Goal: Task Accomplishment & Management: Use online tool/utility

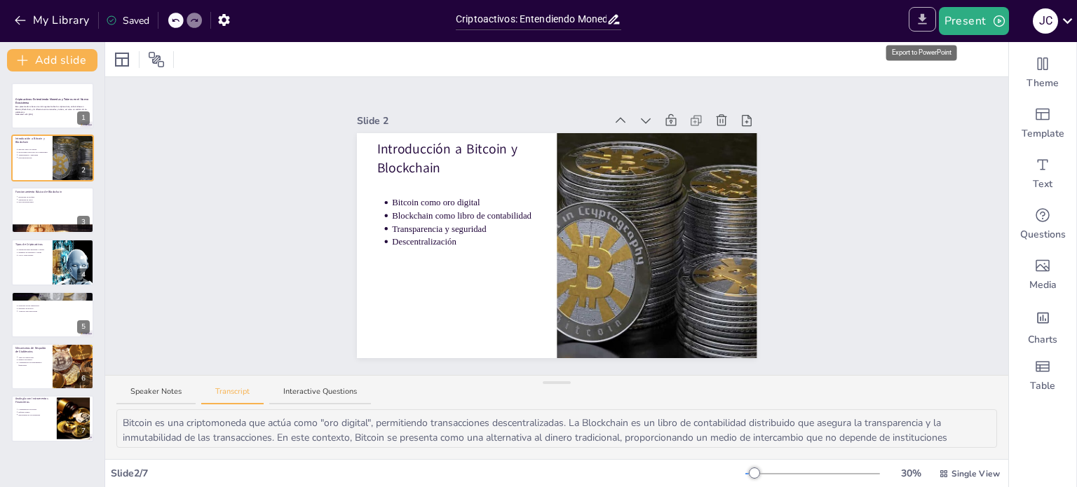
click at [920, 18] on icon "Export to PowerPoint" at bounding box center [922, 19] width 8 height 11
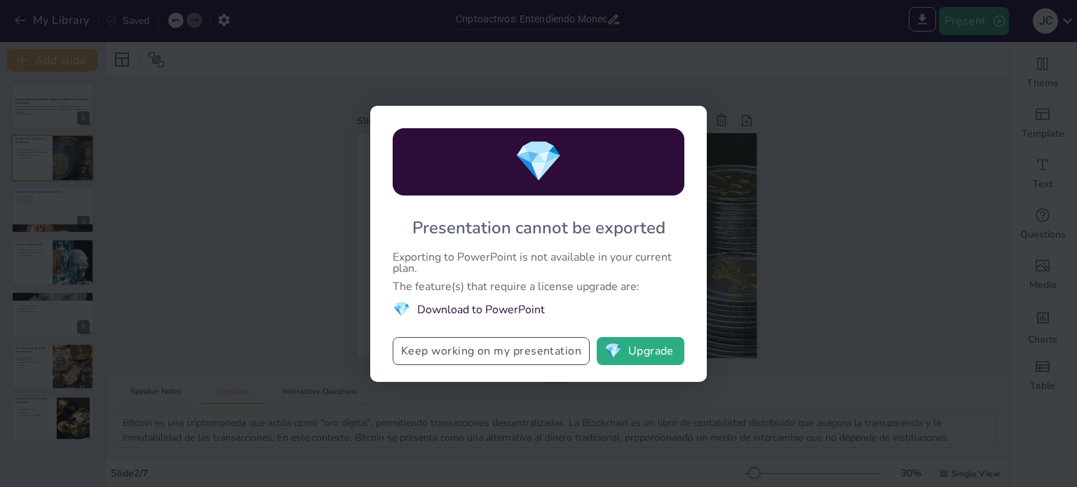
click at [550, 353] on button "Keep working on my presentation" at bounding box center [491, 351] width 197 height 28
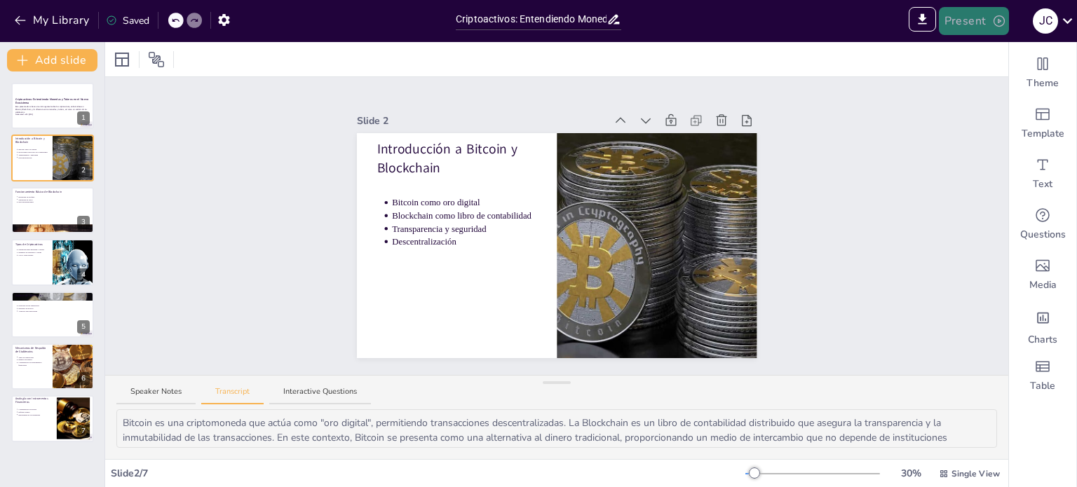
click at [972, 19] on button "Present" at bounding box center [974, 21] width 70 height 28
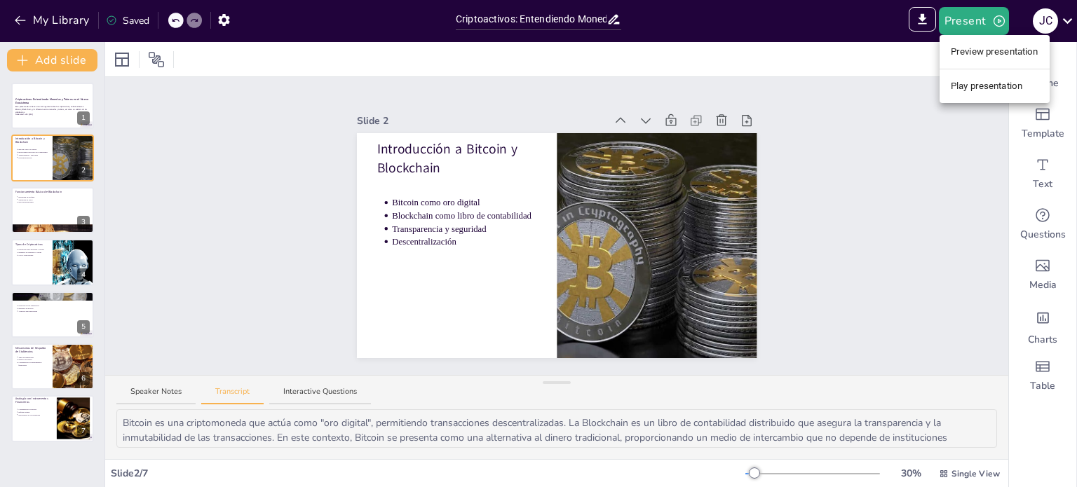
click at [985, 89] on li "Play presentation" at bounding box center [995, 86] width 110 height 22
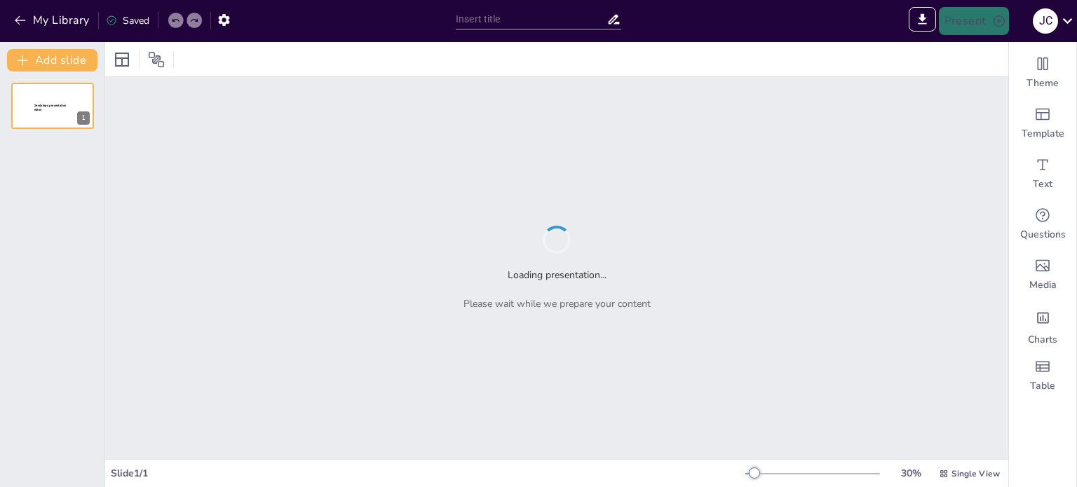
type input "Sendsteps presentation"
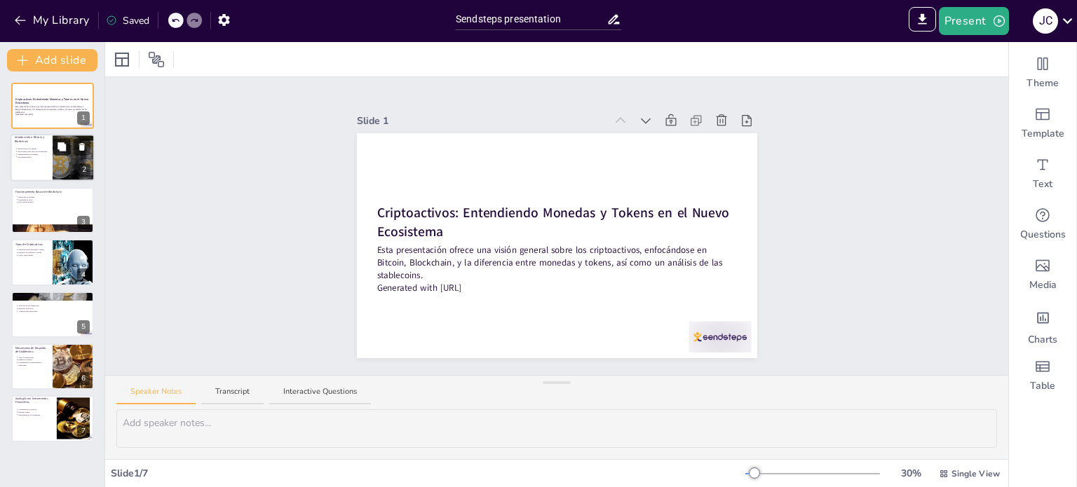
click at [60, 154] on button at bounding box center [61, 147] width 17 height 17
type textarea "Bitcoin se ha ganado la reputación de ser "oro digital", una forma de almacenar…"
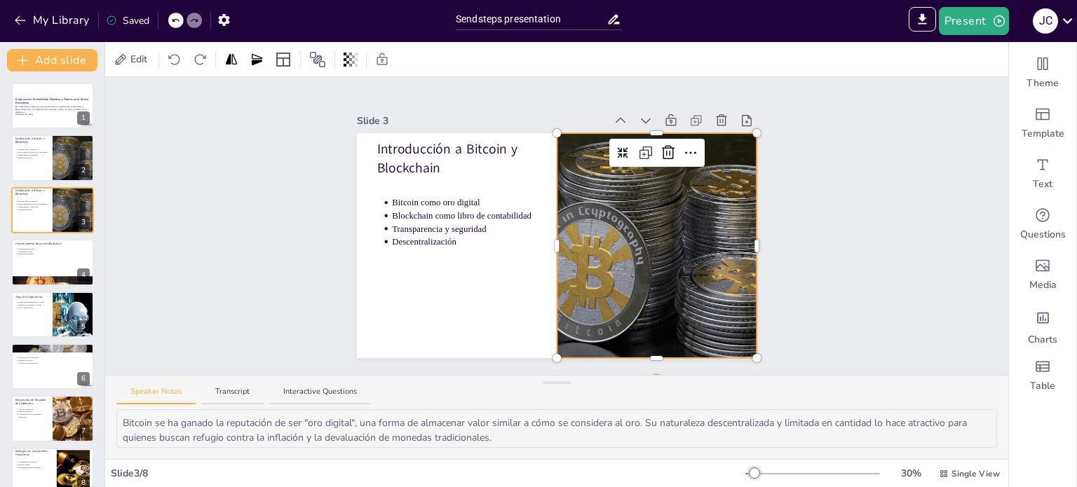
click at [548, 208] on div "Introducción a Bitcoin y Blockchain Bitcoin como oro digital Blockchain como li…" at bounding box center [557, 245] width 400 height 225
click at [865, 231] on div "Slide 1 Criptoactivos: Entendiendo Monedas y Tokens en el Nuevo Ecosistema Esta…" at bounding box center [556, 226] width 903 height 298
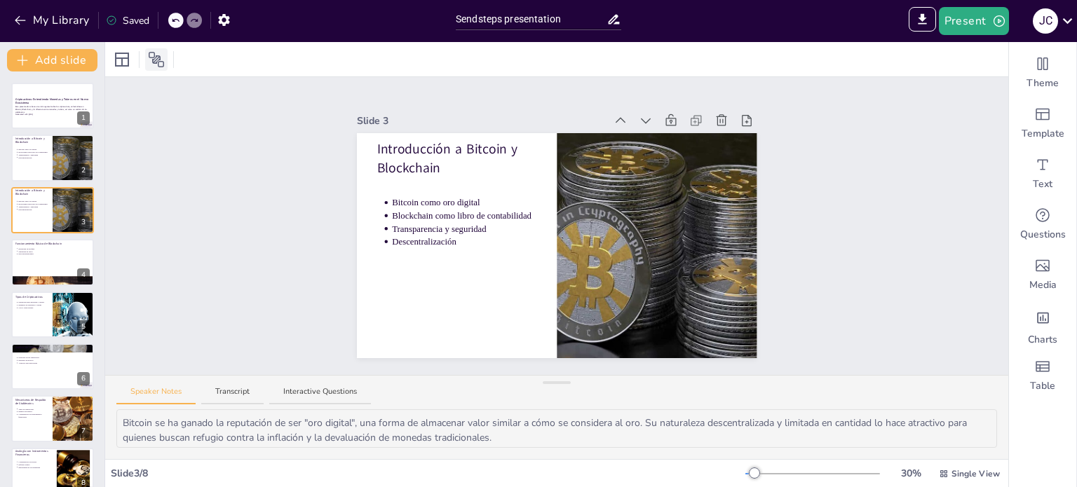
click at [157, 58] on icon at bounding box center [156, 59] width 15 height 15
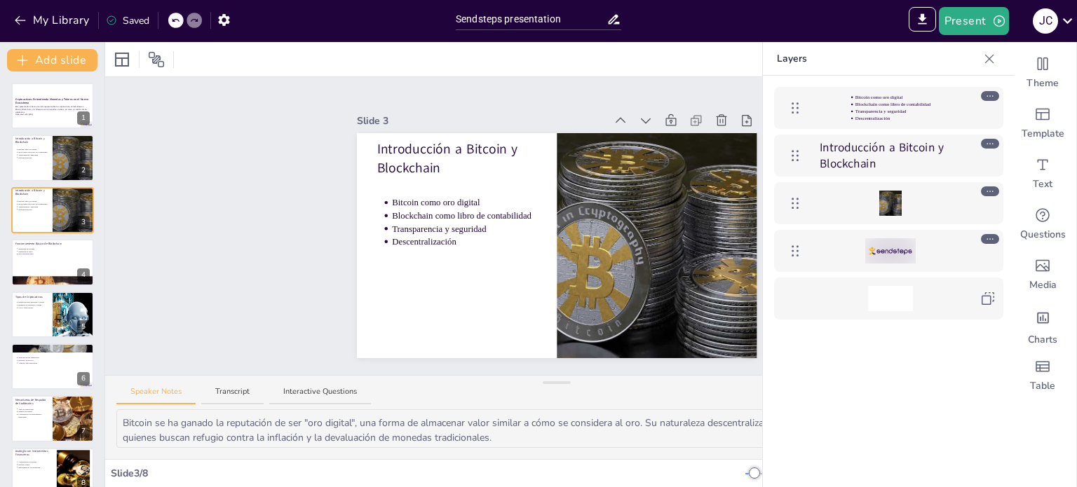
click at [987, 55] on icon at bounding box center [989, 59] width 14 height 14
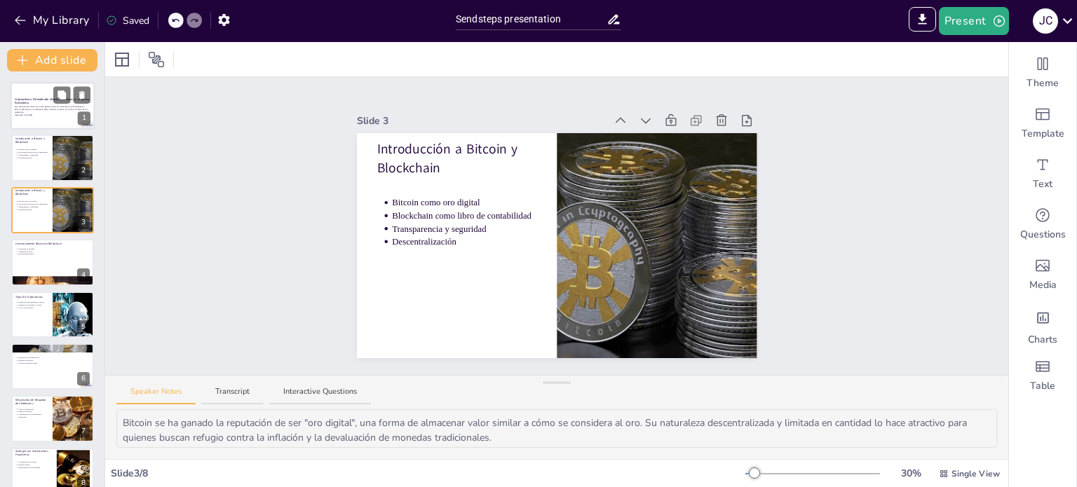
click at [45, 106] on p "Esta presentación ofrece una visión general sobre los criptoactivos, enfocándos…" at bounding box center [53, 110] width 76 height 8
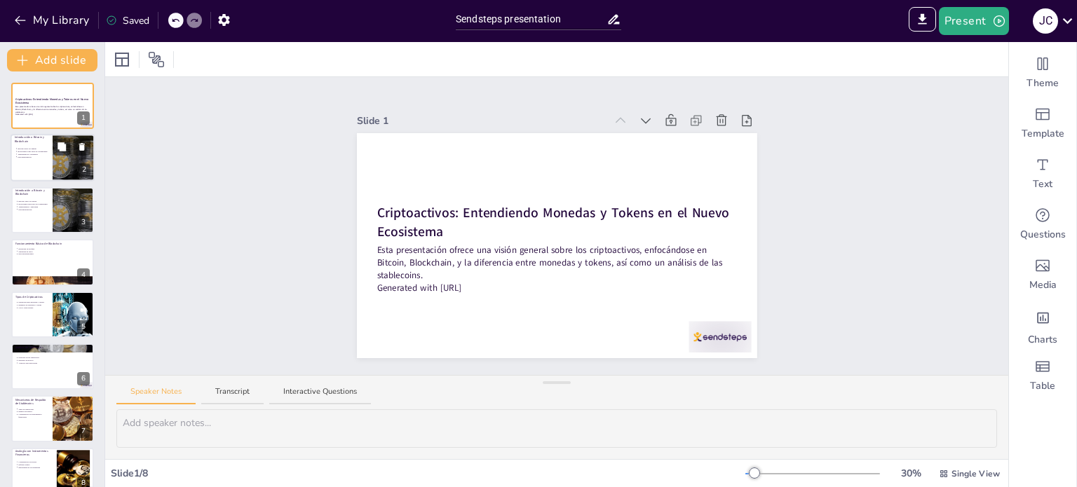
click at [28, 145] on div at bounding box center [53, 159] width 84 height 48
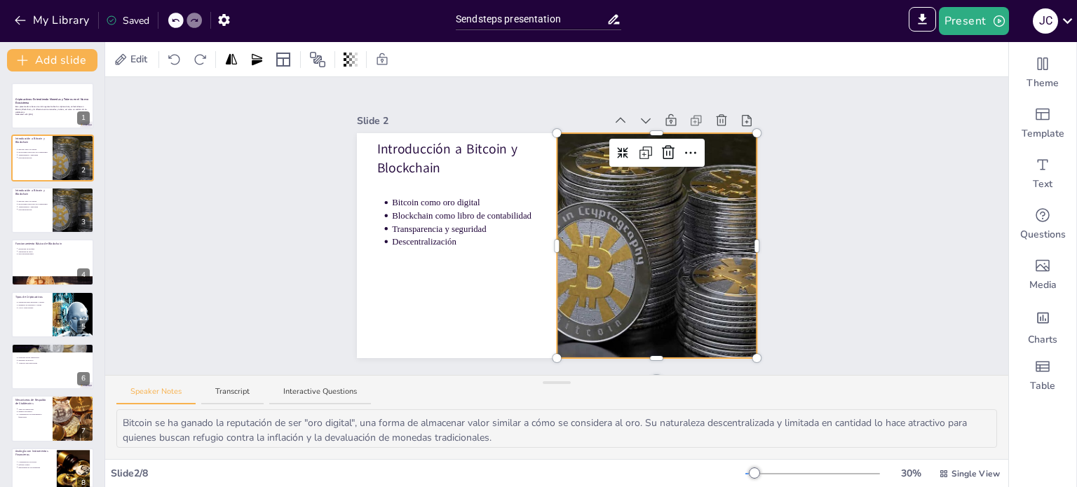
click at [693, 186] on div at bounding box center [656, 245] width 333 height 225
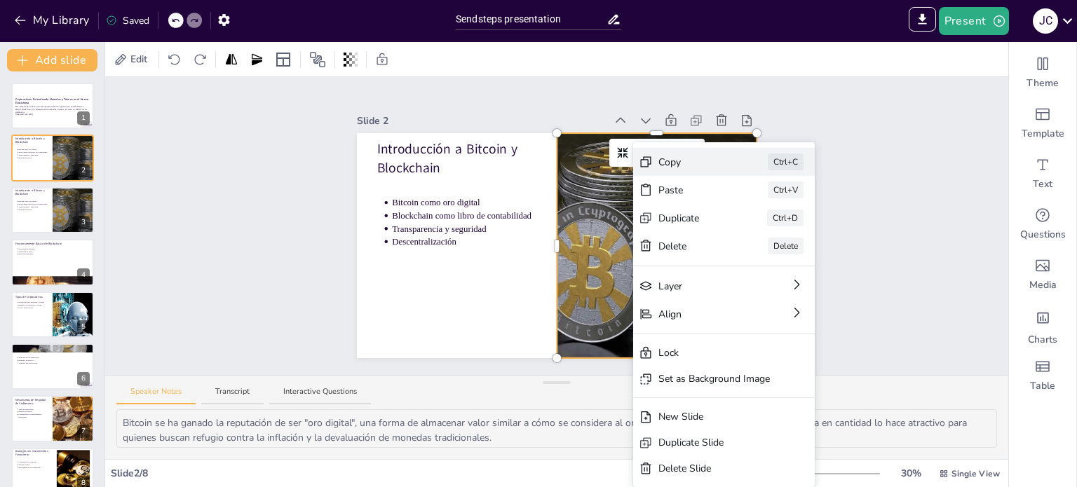
click at [682, 162] on div "Copy" at bounding box center [693, 162] width 70 height 15
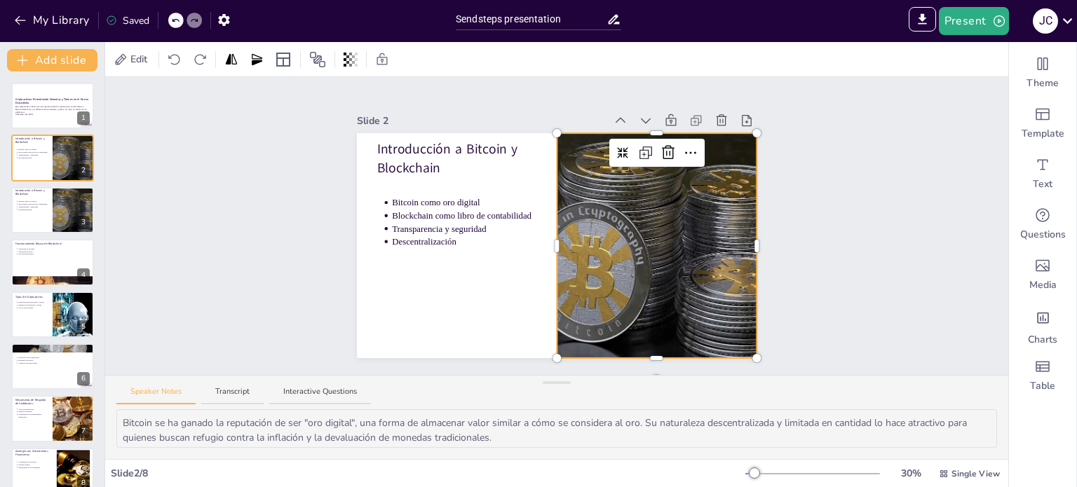
click at [34, 235] on div "Criptoactivos: Entendiendo Monedas y Tokens en el Nuevo Ecosistema Esta present…" at bounding box center [52, 289] width 104 height 412
click at [32, 210] on p "Descentralización" at bounding box center [33, 209] width 31 height 3
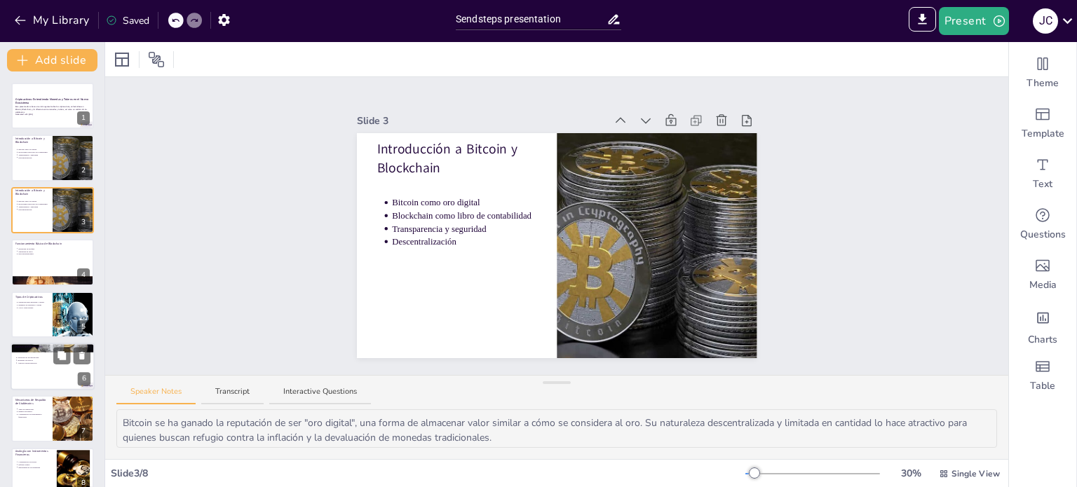
click at [62, 327] on div at bounding box center [73, 315] width 72 height 46
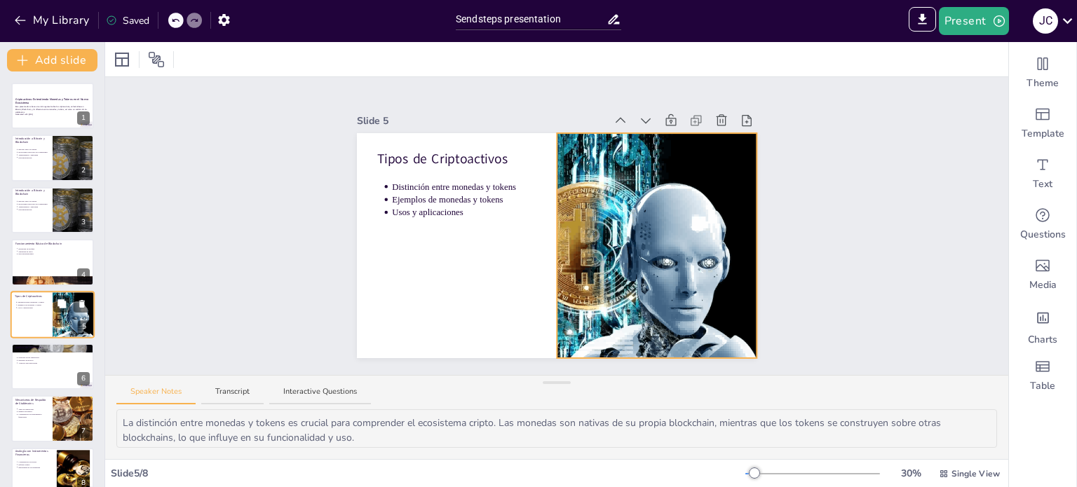
scroll to position [18, 0]
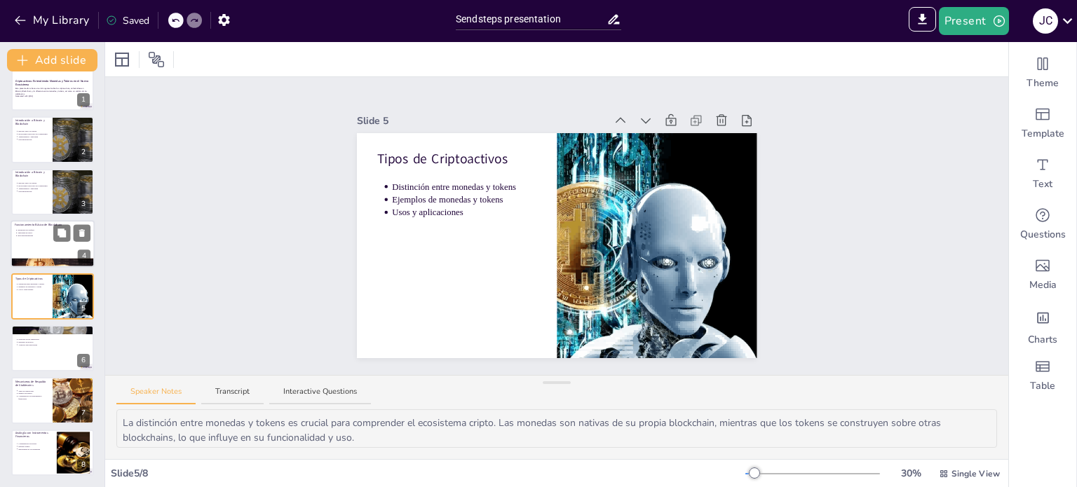
click at [44, 251] on div at bounding box center [53, 244] width 84 height 48
type textarea "La estructura de bloques en la Blockchain es esencial para su funcionamiento. C…"
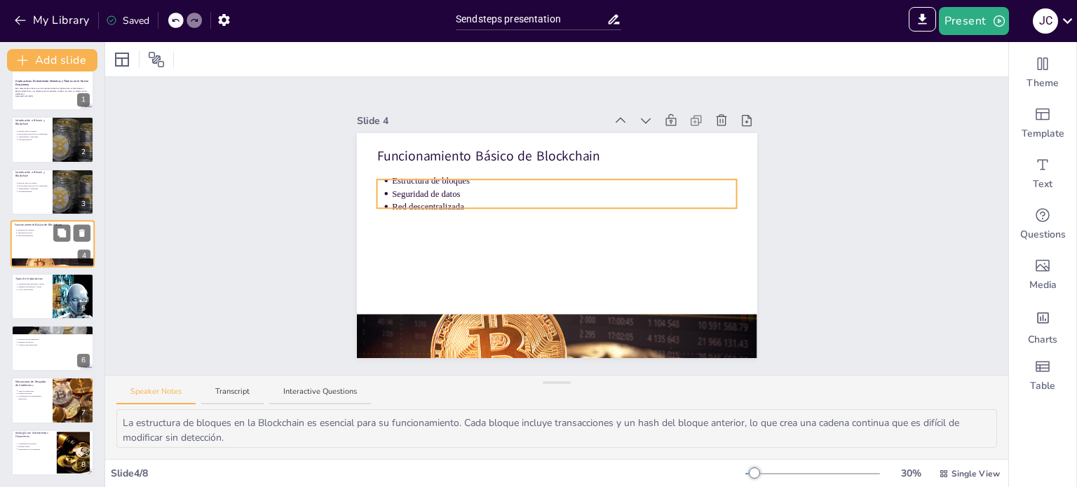
scroll to position [0, 0]
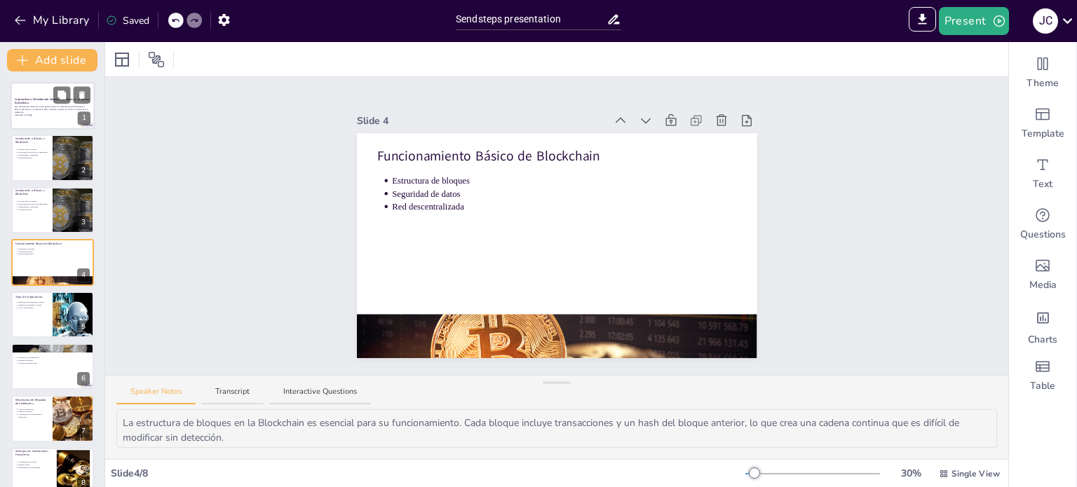
click at [42, 111] on p "Esta presentación ofrece una visión general sobre los criptoactivos, enfocándos…" at bounding box center [53, 110] width 76 height 8
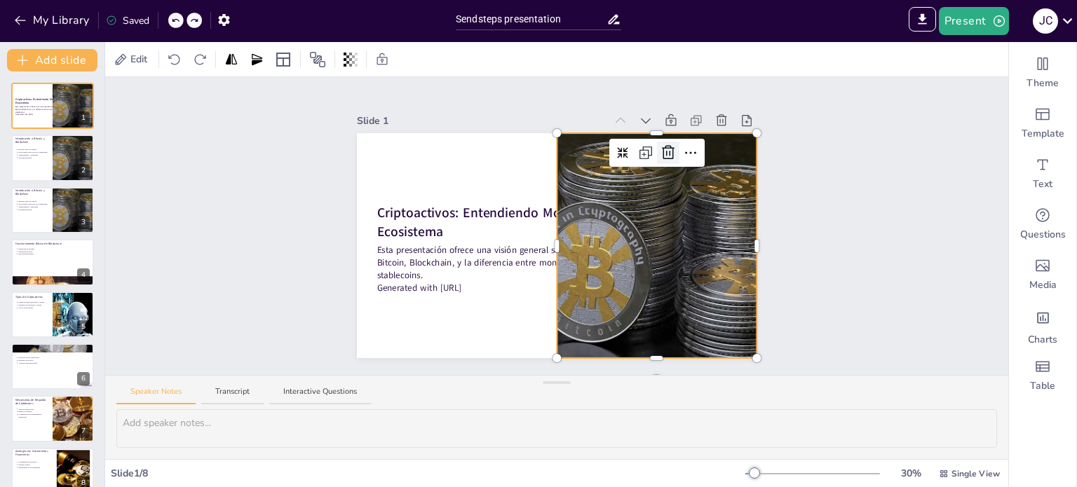
click at [662, 148] on icon at bounding box center [668, 153] width 13 height 14
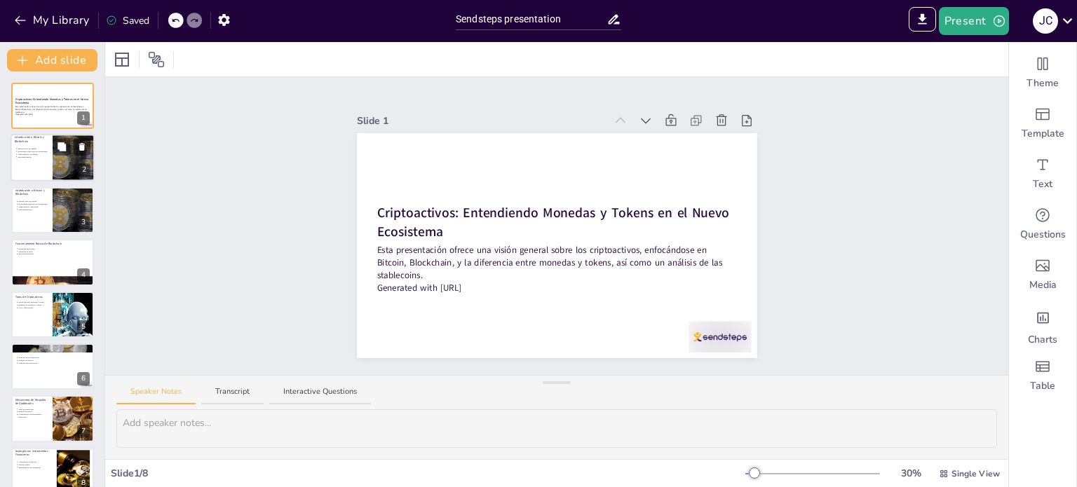
click at [60, 160] on div at bounding box center [74, 159] width 70 height 48
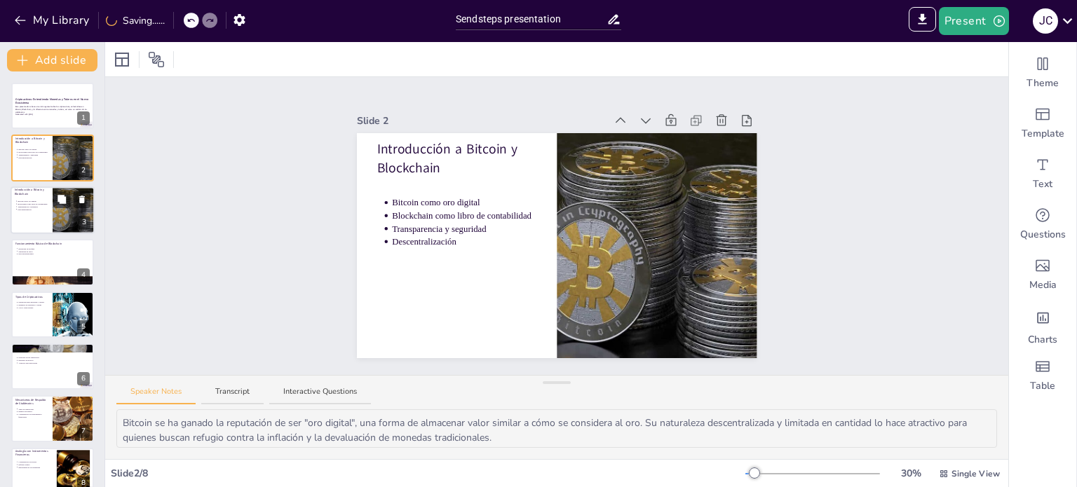
click at [62, 210] on div at bounding box center [74, 211] width 70 height 48
click at [22, 146] on div at bounding box center [53, 159] width 84 height 48
click at [48, 214] on div at bounding box center [53, 211] width 84 height 48
click at [22, 148] on p "Bitcoin como oro digital" at bounding box center [33, 149] width 31 height 3
click at [27, 203] on p "Blockchain como libro de contabilidad" at bounding box center [33, 204] width 31 height 3
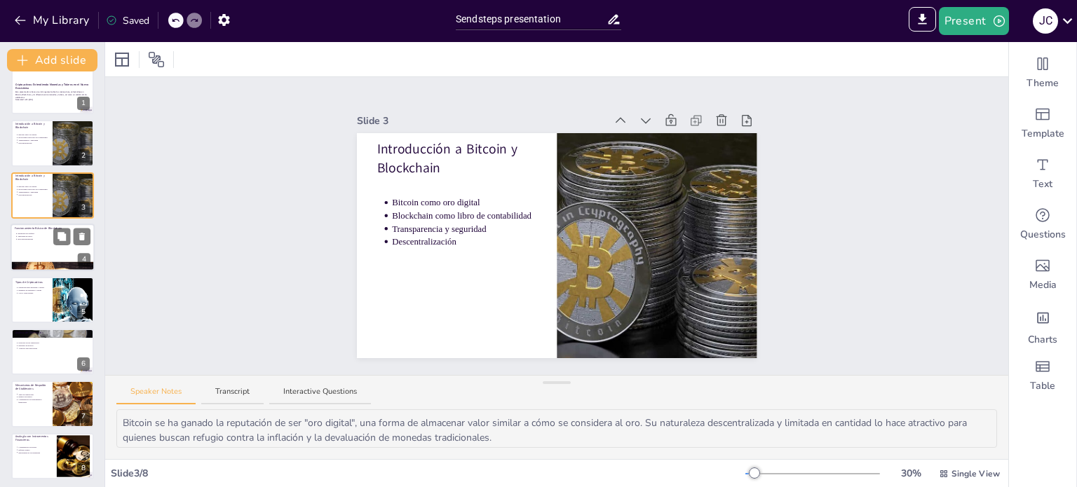
scroll to position [18, 0]
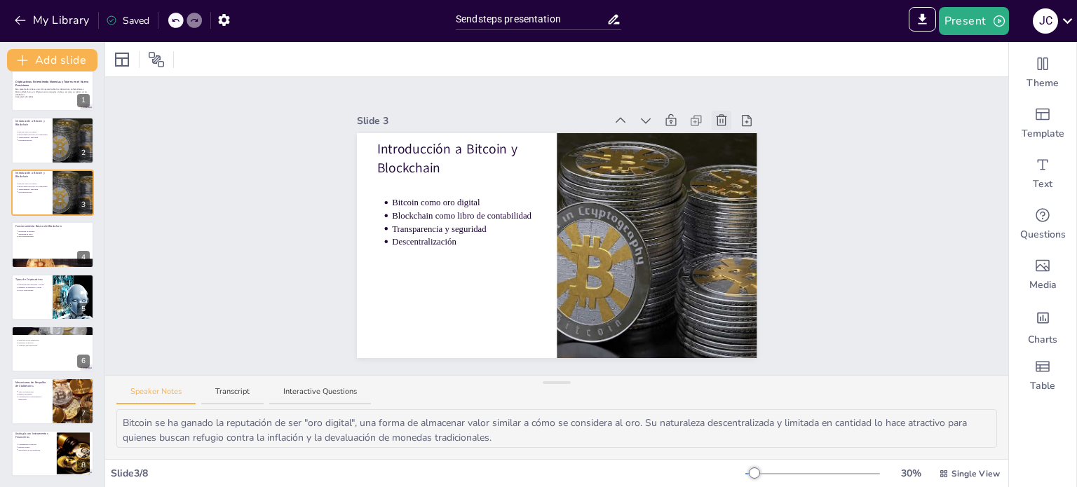
click at [714, 114] on icon at bounding box center [721, 121] width 14 height 14
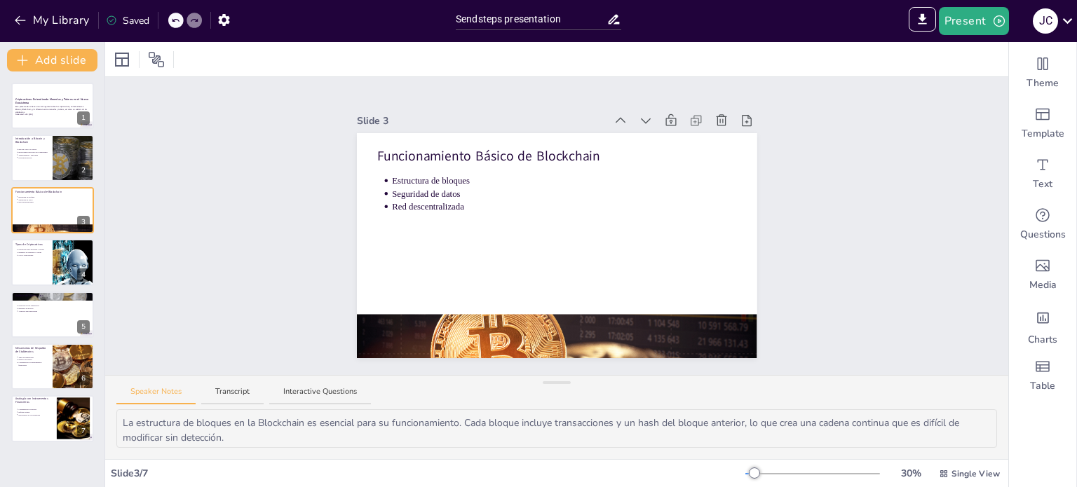
scroll to position [0, 0]
drag, startPoint x: 36, startPoint y: 325, endPoint x: 341, endPoint y: 290, distance: 307.0
click at [37, 325] on div at bounding box center [53, 315] width 84 height 48
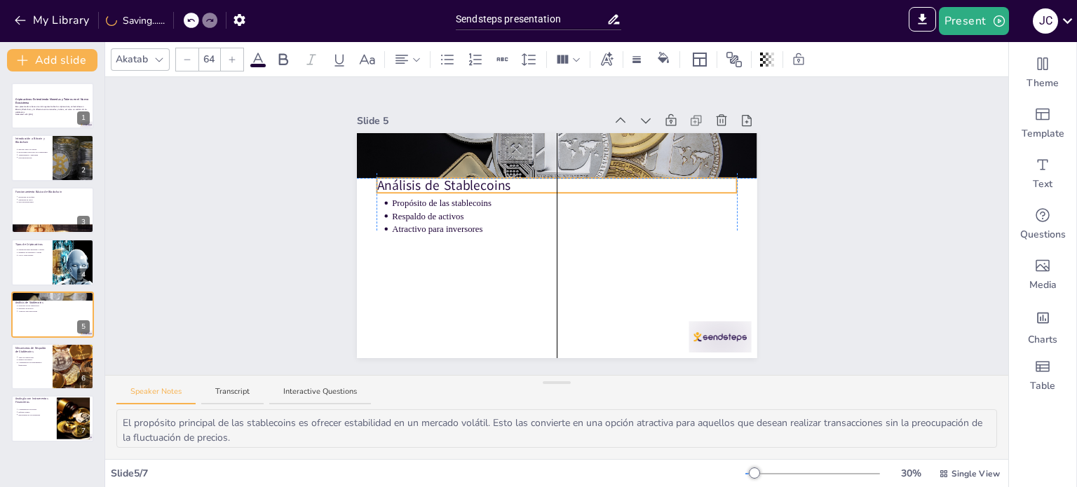
drag, startPoint x: 468, startPoint y: 149, endPoint x: 468, endPoint y: 178, distance: 28.8
click at [468, 178] on p "Análisis de Stablecoins" at bounding box center [557, 186] width 360 height 19
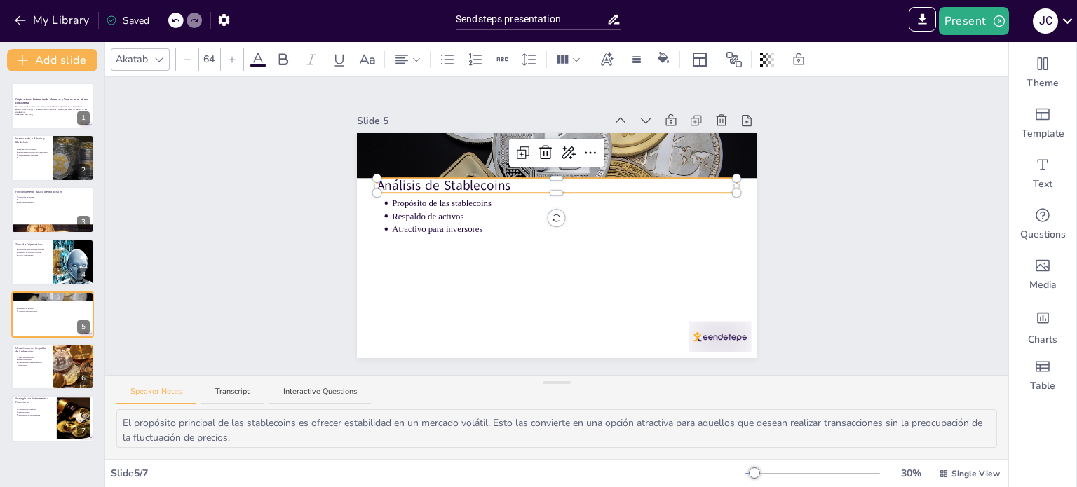
drag, startPoint x: 522, startPoint y: 143, endPoint x: 393, endPoint y: 110, distance: 133.2
click at [393, 111] on div "Slide 5 Propósito de las stablecoins Respaldo de activos Atractivo para inverso…" at bounding box center [557, 235] width 400 height 248
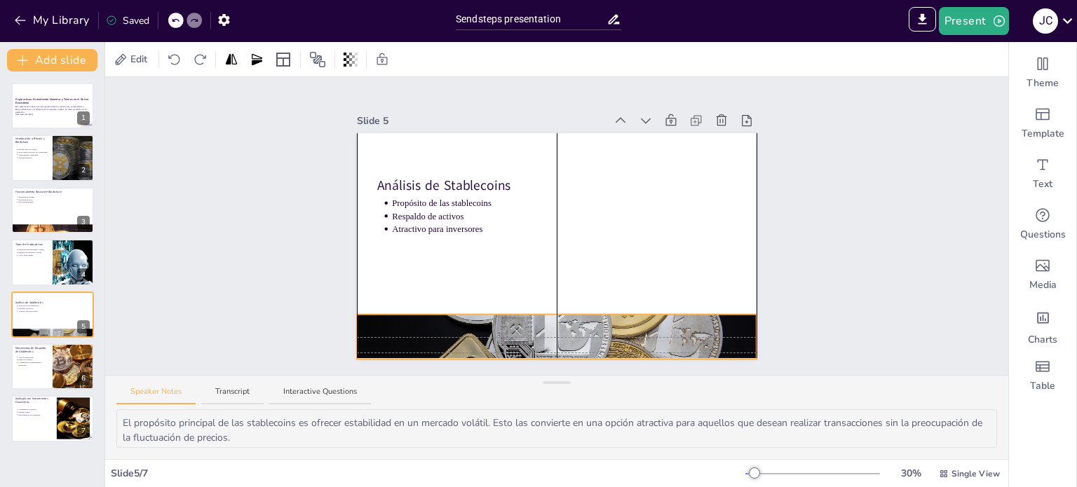
click at [421, 319] on div at bounding box center [557, 337] width 400 height 264
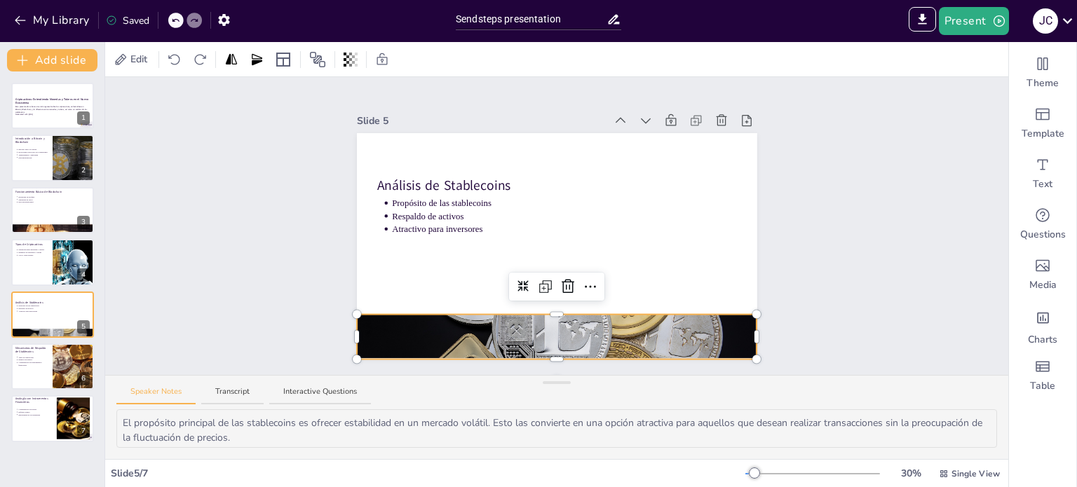
click at [721, 329] on div at bounding box center [557, 337] width 400 height 264
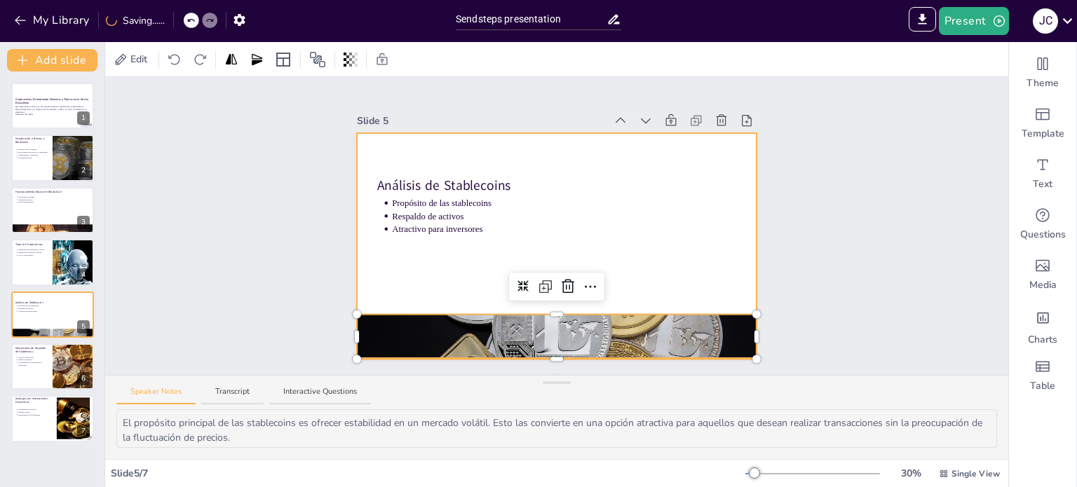
click at [672, 250] on div at bounding box center [557, 245] width 400 height 225
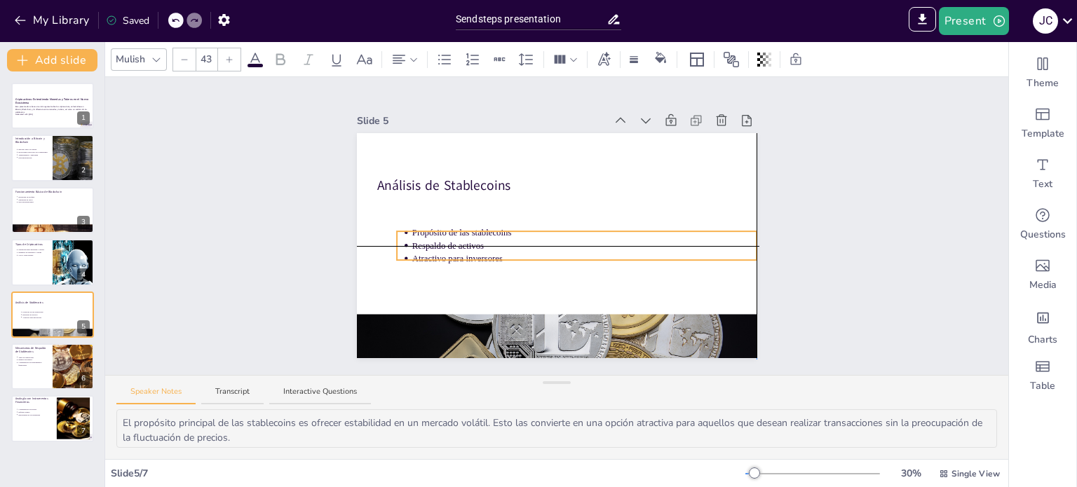
click at [470, 240] on p "Respaldo de activos" at bounding box center [584, 246] width 345 height 13
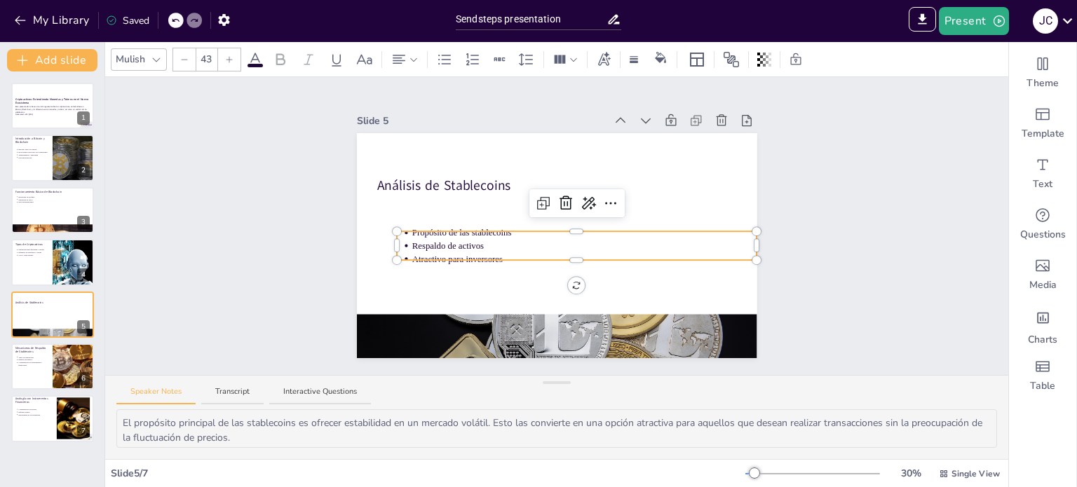
click at [869, 238] on div "Slide 1 Criptoactivos: Entendiendo Monedas y Tokens en el Nuevo Ecosistema Esta…" at bounding box center [556, 226] width 903 height 298
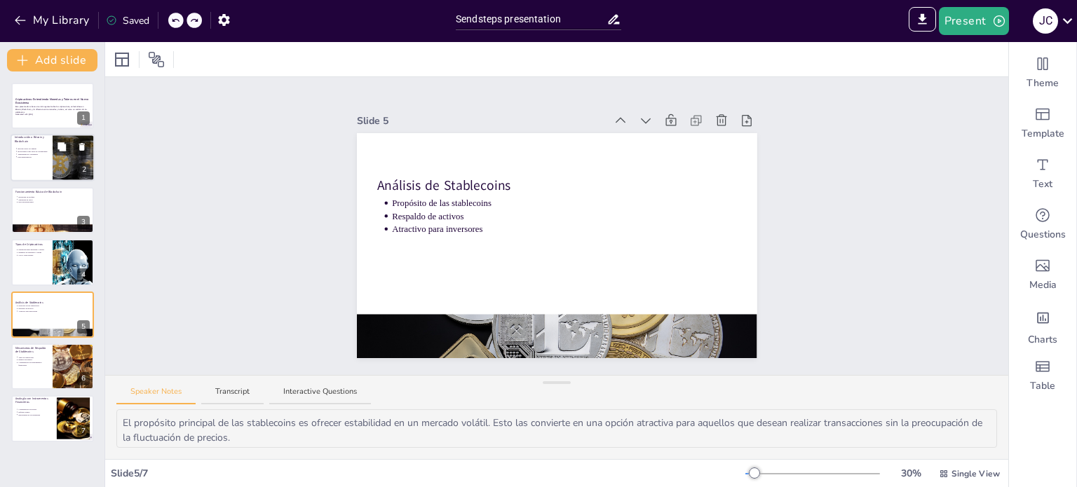
click at [47, 154] on p "Transparencia y seguridad" at bounding box center [33, 155] width 31 height 3
type textarea "Bitcoin se ha ganado la reputación de ser "oro digital", una forma de almacenar…"
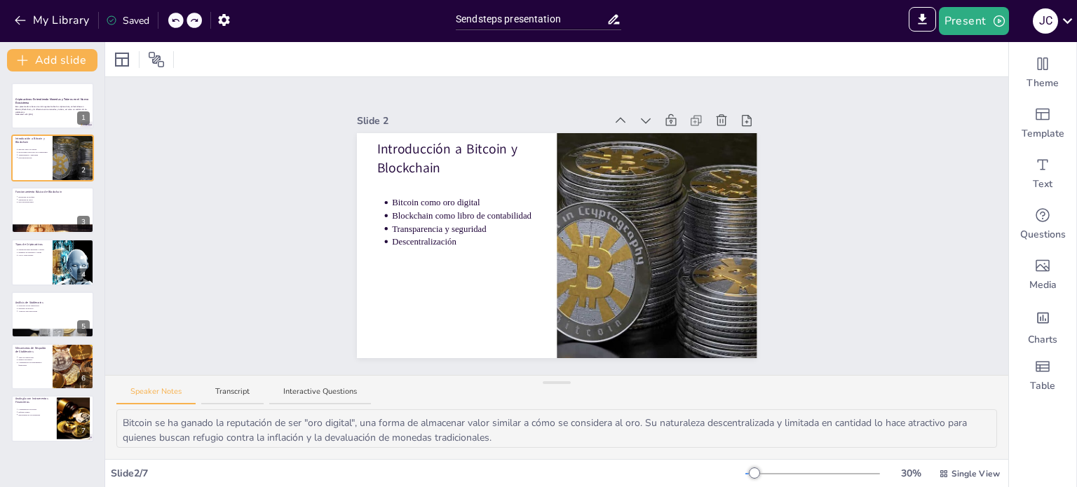
drag, startPoint x: 994, startPoint y: 20, endPoint x: 696, endPoint y: 62, distance: 301.6
click at [696, 62] on div at bounding box center [556, 59] width 903 height 34
drag, startPoint x: 989, startPoint y: 22, endPoint x: 660, endPoint y: 47, distance: 329.8
click at [660, 47] on div at bounding box center [556, 59] width 903 height 34
click at [1035, 61] on icon "Change the overall theme" at bounding box center [1042, 63] width 17 height 17
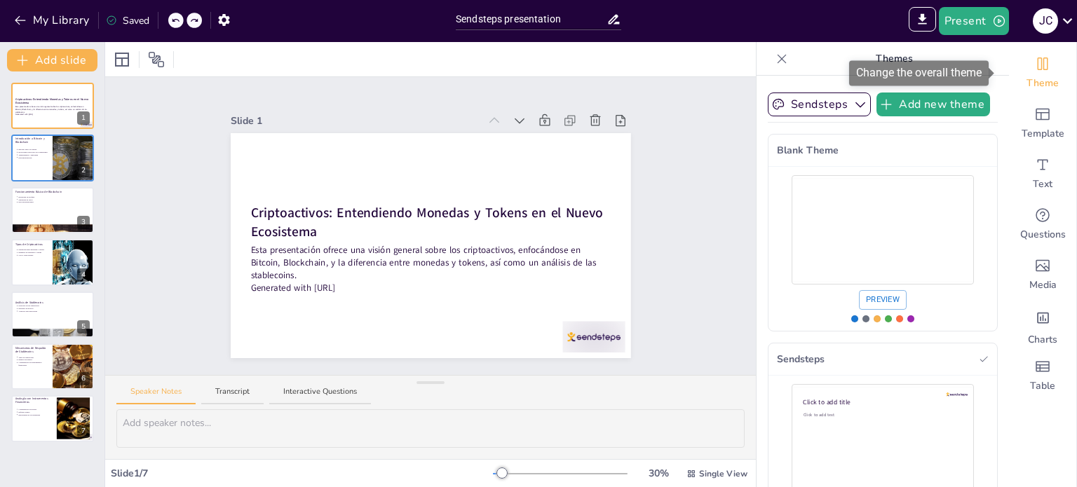
drag, startPoint x: 1026, startPoint y: 55, endPoint x: 966, endPoint y: 60, distance: 60.6
click at [1026, 55] on div "Theme" at bounding box center [1042, 73] width 67 height 50
click at [778, 61] on icon at bounding box center [782, 58] width 9 height 9
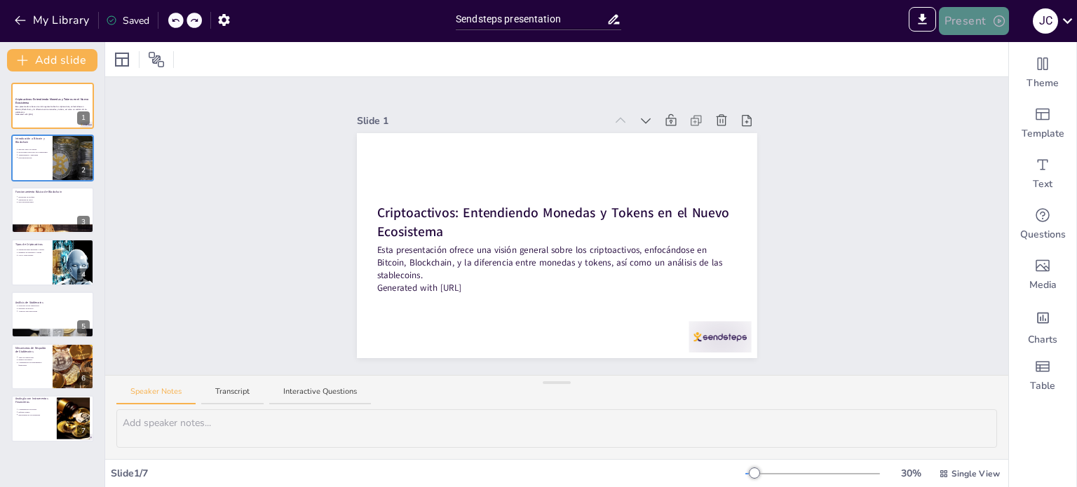
click at [996, 18] on icon "button" at bounding box center [999, 21] width 14 height 14
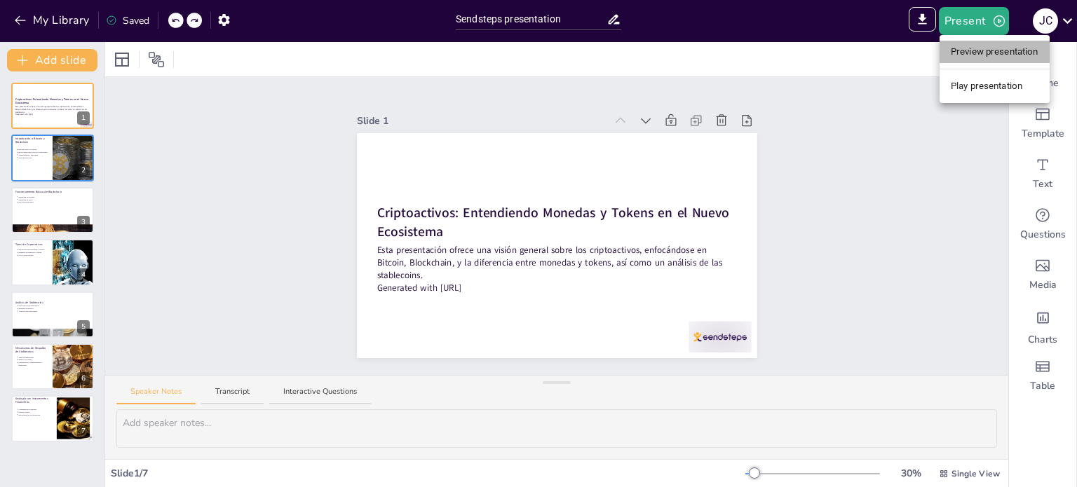
click at [996, 44] on li "Preview presentation" at bounding box center [995, 52] width 110 height 22
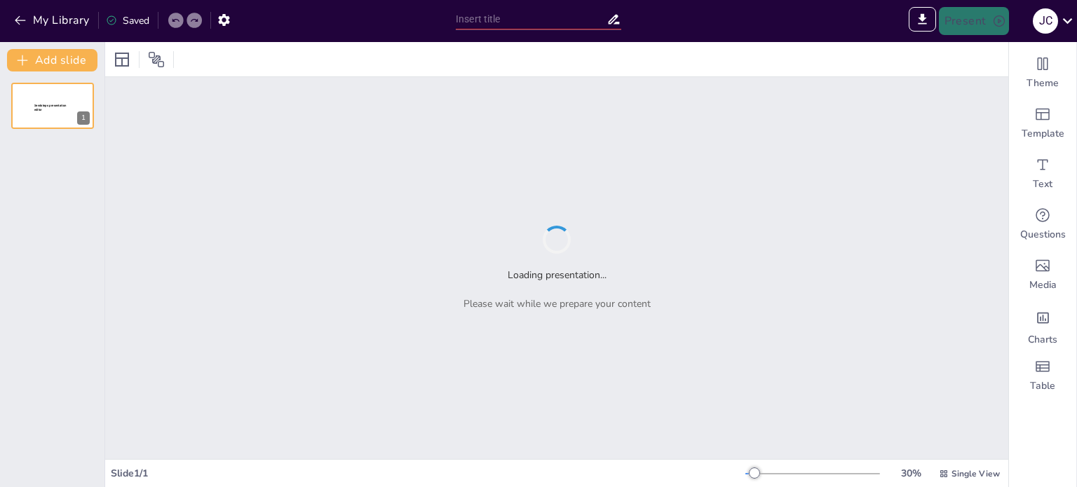
type input "Sendsteps presentation"
